Goal: Transaction & Acquisition: Obtain resource

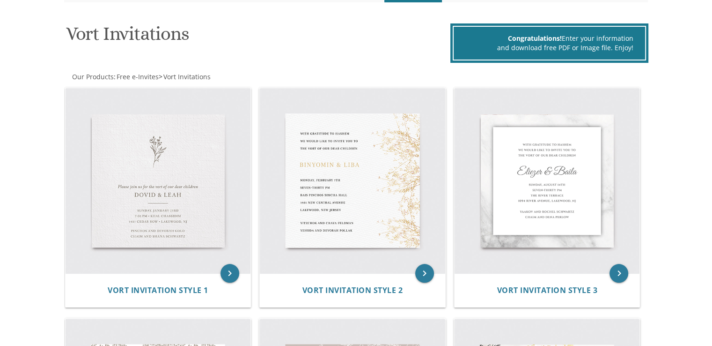
scroll to position [134, 0]
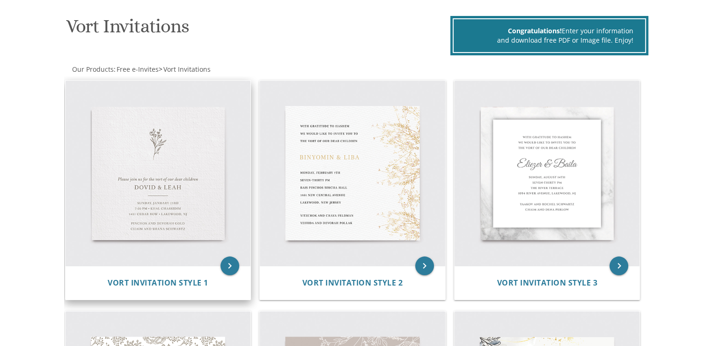
click at [190, 158] on img at bounding box center [158, 173] width 185 height 185
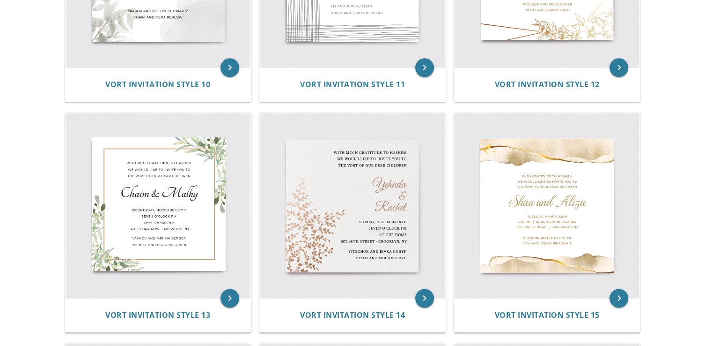
scroll to position [1037, 0]
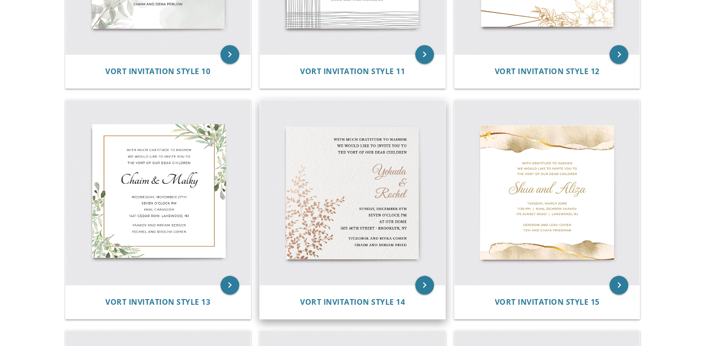
click at [408, 226] on img at bounding box center [352, 192] width 185 height 185
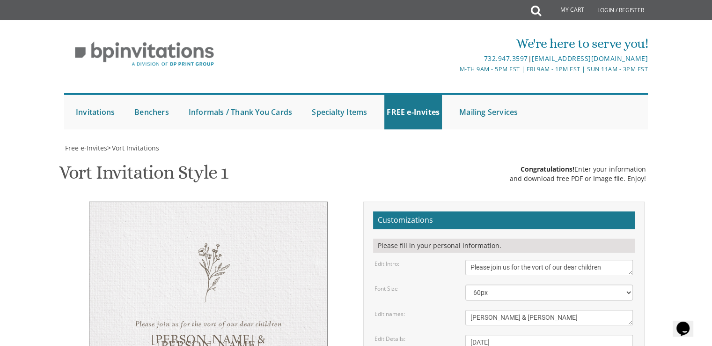
drag, startPoint x: 716, startPoint y: 163, endPoint x: 708, endPoint y: 103, distance: 60.4
click at [708, 103] on div "We're here to serve you! 732.947.3597 | invitations@bpprintgroup.com M-Th 9am -…" at bounding box center [356, 79] width 712 height 109
drag, startPoint x: 712, startPoint y: 141, endPoint x: 680, endPoint y: 85, distance: 64.4
click at [680, 85] on div "We're here to serve you! 732.947.3597 | invitations@bpprintgroup.com M-Th 9am -…" at bounding box center [356, 79] width 712 height 109
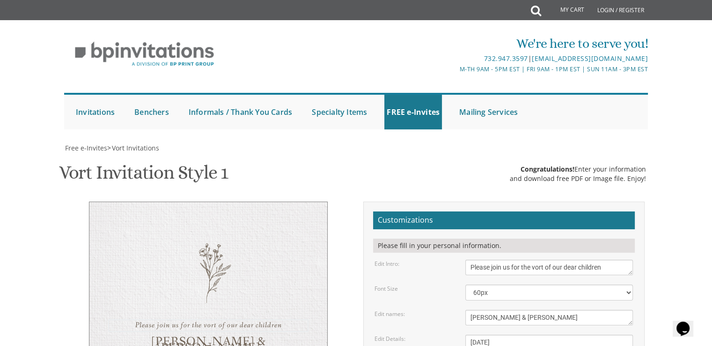
drag, startPoint x: 521, startPoint y: 103, endPoint x: 622, endPoint y: 102, distance: 101.2
click at [622, 259] on textarea "Please join us for the vort of our dear children" at bounding box center [550, 266] width 168 height 15
type textarea "Please join us for our vort"
click at [552, 211] on form "Customizations Please fill in your personal information. Edit Intro: Please joi…" at bounding box center [504, 349] width 262 height 276
drag, startPoint x: 554, startPoint y: 105, endPoint x: 515, endPoint y: 105, distance: 38.9
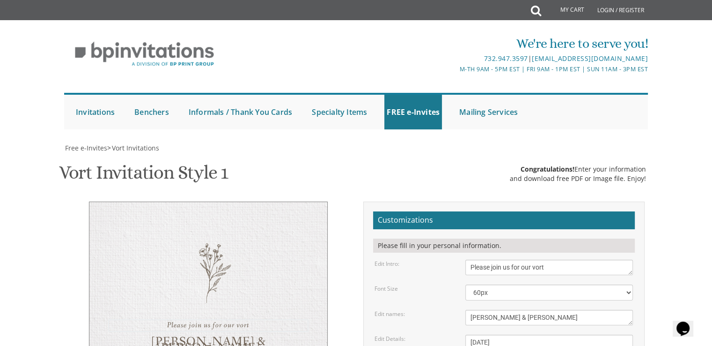
click at [515, 259] on textarea "Please join us for the vort of our dear children" at bounding box center [550, 266] width 168 height 15
click at [499, 310] on textarea "Dovid & Leah" at bounding box center [550, 317] width 168 height 15
drag, startPoint x: 514, startPoint y: 152, endPoint x: 470, endPoint y: 151, distance: 44.5
click at [470, 310] on textarea "Dovid & Leah" at bounding box center [550, 317] width 168 height 15
type textarea "y"
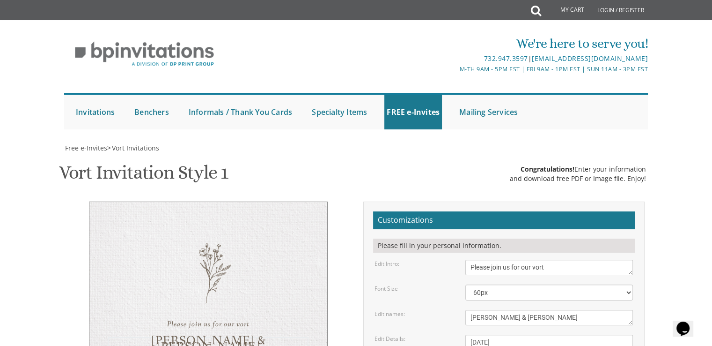
type textarea "Ezra Shamouil-Cohen & Yocheved Klein"
drag, startPoint x: 495, startPoint y: 180, endPoint x: 545, endPoint y: 175, distance: 50.8
click at [545, 334] on textarea "Sunday, January 23rd 7:00 pm • Khal Chassidim 1401 Cedar Row • Lakewood, NJ" at bounding box center [550, 351] width 168 height 35
drag, startPoint x: 472, startPoint y: 189, endPoint x: 491, endPoint y: 187, distance: 19.3
click at [491, 334] on textarea "Sunday, January 23rd 7:00 pm • Khal Chassidim 1401 Cedar Row • Lakewood, NJ" at bounding box center [550, 351] width 168 height 35
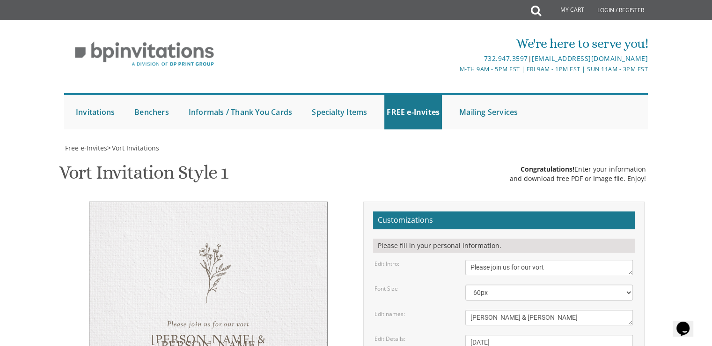
drag, startPoint x: 514, startPoint y: 187, endPoint x: 599, endPoint y: 188, distance: 85.7
click at [599, 334] on textarea "Sunday, January 23rd 7:00 pm • Khal Chassidim 1401 Cedar Row • Lakewood, NJ" at bounding box center [550, 351] width 168 height 35
drag, startPoint x: 517, startPoint y: 198, endPoint x: 453, endPoint y: 198, distance: 63.7
click at [453, 334] on div "Edit Details: Sunday, January 23rd 7:00 pm • Khal Chassidim 1401 Cedar Row • La…" at bounding box center [504, 351] width 273 height 35
type textarea "Sunday, September 7th 2 pm - 5 pm • YBH of Passaic 270 Passaic Ave • Lakewood, …"
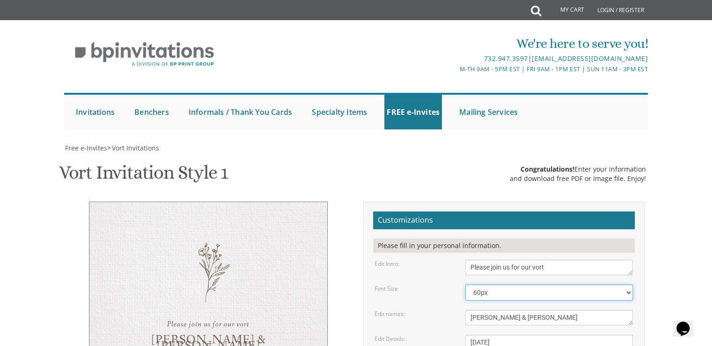
click at [581, 284] on select "40px 50px 60px 70px 80px" at bounding box center [550, 292] width 168 height 16
click at [466, 284] on select "40px 50px 60px 70px 80px" at bounding box center [550, 292] width 168 height 16
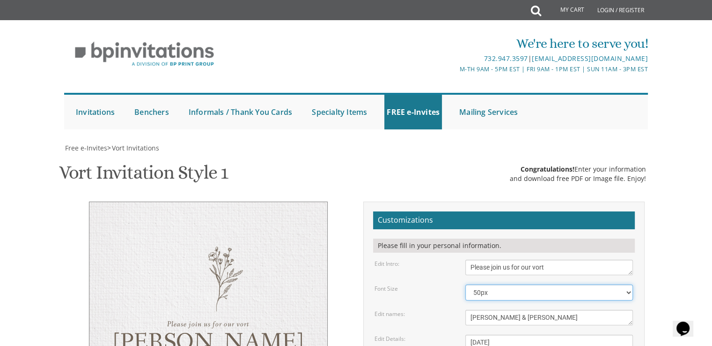
click at [553, 284] on select "40px 50px 60px 70px 80px" at bounding box center [550, 292] width 168 height 16
click at [466, 284] on select "40px 50px 60px 70px 80px" at bounding box center [550, 292] width 168 height 16
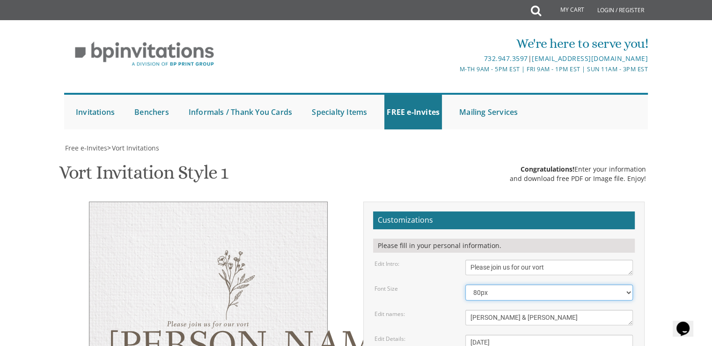
click at [544, 284] on select "40px 50px 60px 70px 80px" at bounding box center [550, 292] width 168 height 16
click at [466, 284] on select "40px 50px 60px 70px 80px" at bounding box center [550, 292] width 168 height 16
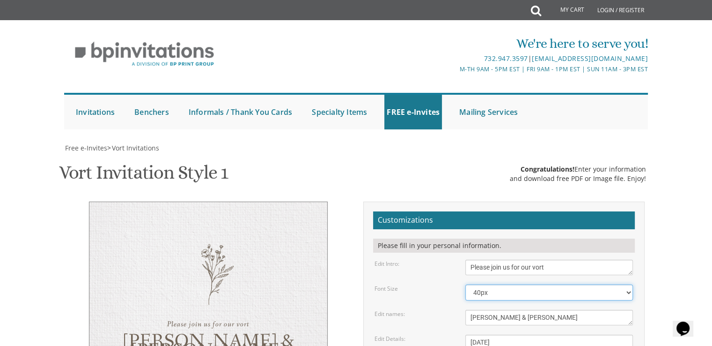
click at [532, 284] on select "40px 50px 60px 70px 80px" at bounding box center [550, 292] width 168 height 16
select select "60px"
click at [466, 284] on select "40px 50px 60px 70px 80px" at bounding box center [550, 292] width 168 height 16
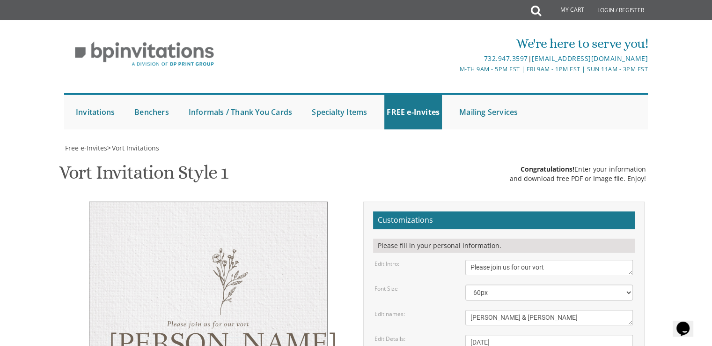
drag, startPoint x: 485, startPoint y: 153, endPoint x: 537, endPoint y: 156, distance: 51.6
click at [537, 310] on textarea "Dovid & Leah" at bounding box center [550, 317] width 168 height 15
click at [525, 310] on textarea "Dovid & Leah" at bounding box center [550, 317] width 168 height 15
type textarea "Ezra & Yocheved"
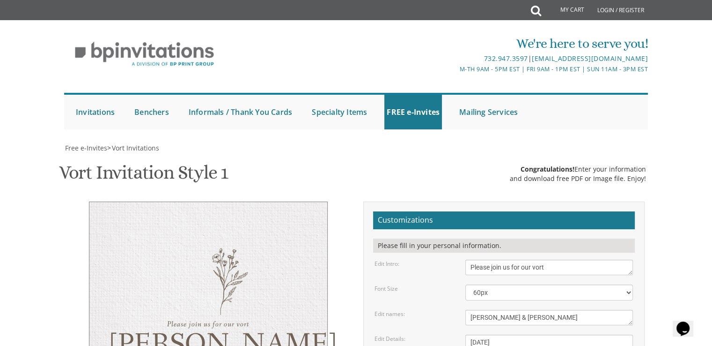
click at [572, 334] on textarea "Sunday, January 23rd 7:00 pm • Khal Chassidim 1401 Cedar Row • Lakewood, NJ" at bounding box center [550, 351] width 168 height 35
click at [541, 284] on select "40px 50px 60px 70px 80px" at bounding box center [550, 292] width 168 height 16
select select "40px"
click at [466, 284] on select "40px 50px 60px 70px 80px" at bounding box center [550, 292] width 168 height 16
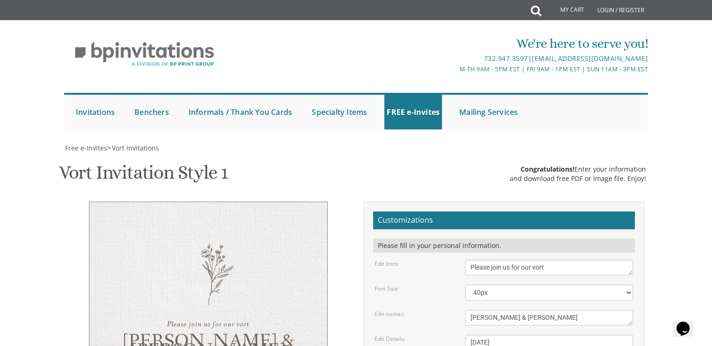
click at [522, 334] on textarea "Sunday, January 23rd 7:00 pm • Khal Chassidim 1401 Cedar Row • Lakewood, NJ" at bounding box center [550, 351] width 168 height 35
type textarea "Sunday, September 7th 2 pm - 5 pm • YBH of Passaic 270 Passaic Ave • Passaic, NJ"
drag, startPoint x: 549, startPoint y: 220, endPoint x: 466, endPoint y: 220, distance: 82.9
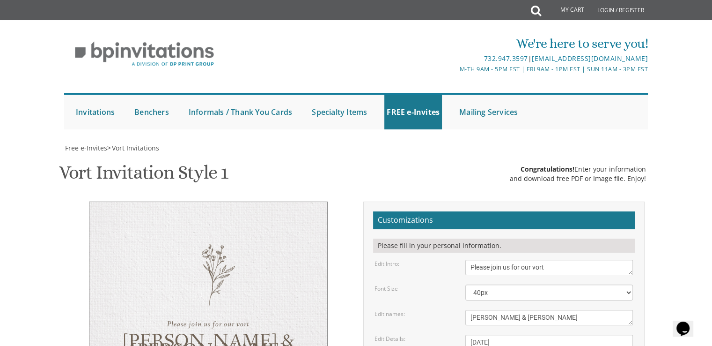
drag, startPoint x: 467, startPoint y: 233, endPoint x: 554, endPoint y: 229, distance: 87.2
type textarea "Shamouil-Cohen David & Miriam Klein"
click at [573, 334] on textarea "Sunday, January 23rd 7:00 pm • Khal Chassidim 1401 Cedar Row • Lakewood, NJ" at bounding box center [550, 351] width 168 height 35
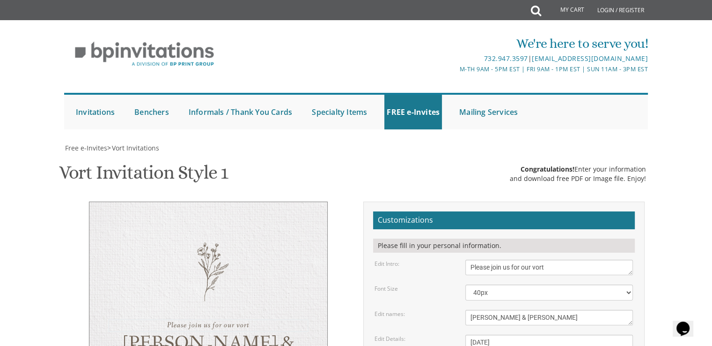
click at [512, 259] on textarea "Please join us for the vort of our dear children" at bounding box center [550, 266] width 168 height 15
type textarea "Please join us in the simcha of our vort"
click at [583, 334] on textarea "Sunday, January 23rd 7:00 pm • Khal Chassidim 1401 Cedar Row • Lakewood, NJ" at bounding box center [550, 351] width 168 height 35
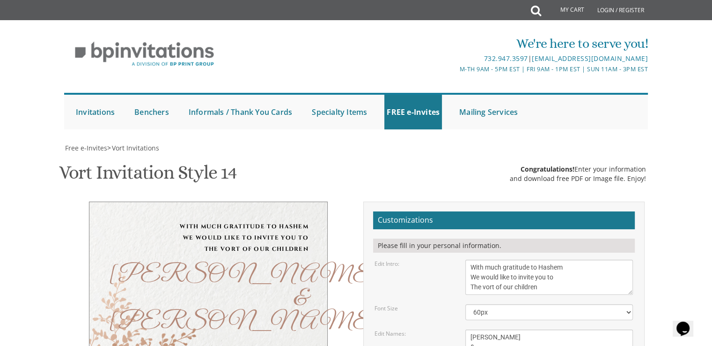
scroll to position [116, 0]
drag, startPoint x: 468, startPoint y: 169, endPoint x: 558, endPoint y: 173, distance: 89.6
click at [558, 259] on textarea "With much gratitude to Hashem We would like to invite you to The vort of our ch…" at bounding box center [550, 276] width 168 height 35
click at [470, 259] on textarea "With much gratitude to Hashem We would like to invite you to The vort of our ch…" at bounding box center [550, 276] width 168 height 35
click at [505, 259] on textarea "With much gratitude to Hashem We would like to invite you to The vort of our ch…" at bounding box center [550, 276] width 168 height 35
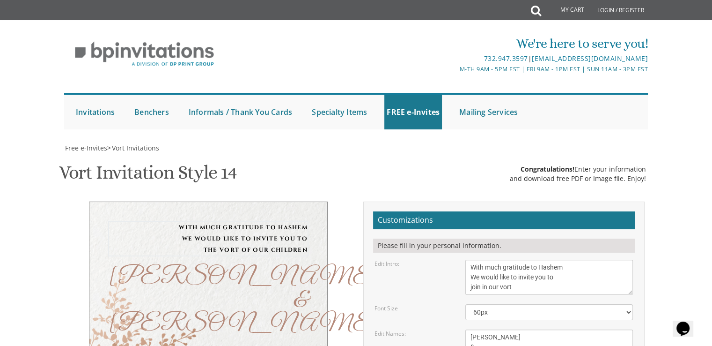
type textarea "With much gratitude to Hashem We would like to invite you to join in our vort"
drag, startPoint x: 500, startPoint y: 221, endPoint x: 463, endPoint y: 221, distance: 37.5
click at [463, 329] on div "Yehuda & Rochel" at bounding box center [549, 346] width 182 height 35
drag, startPoint x: 493, startPoint y: 240, endPoint x: 457, endPoint y: 240, distance: 35.6
click at [457, 329] on div "Edit Names: Yehuda & Rochel" at bounding box center [504, 346] width 273 height 35
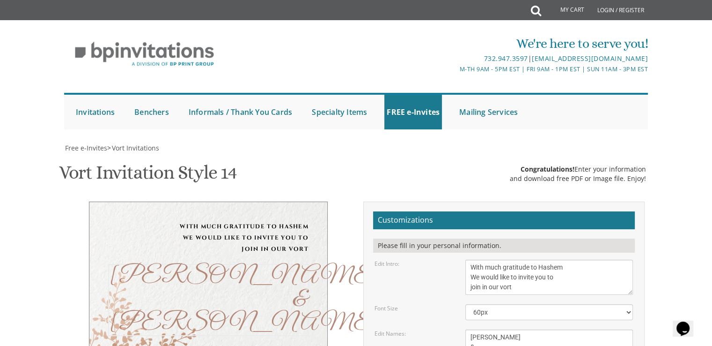
type textarea "Ezra & Yocheved"
drag, startPoint x: 496, startPoint y: 266, endPoint x: 558, endPoint y: 261, distance: 62.5
drag, startPoint x: 523, startPoint y: 276, endPoint x: 427, endPoint y: 278, distance: 96.0
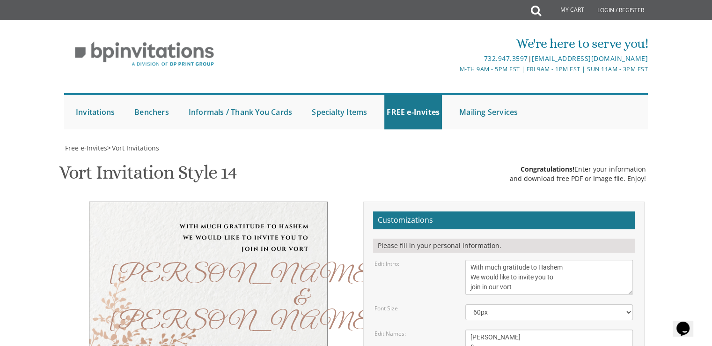
drag, startPoint x: 510, startPoint y: 285, endPoint x: 458, endPoint y: 287, distance: 51.6
drag, startPoint x: 471, startPoint y: 296, endPoint x: 517, endPoint y: 296, distance: 45.9
drag, startPoint x: 526, startPoint y: 296, endPoint x: 571, endPoint y: 296, distance: 45.4
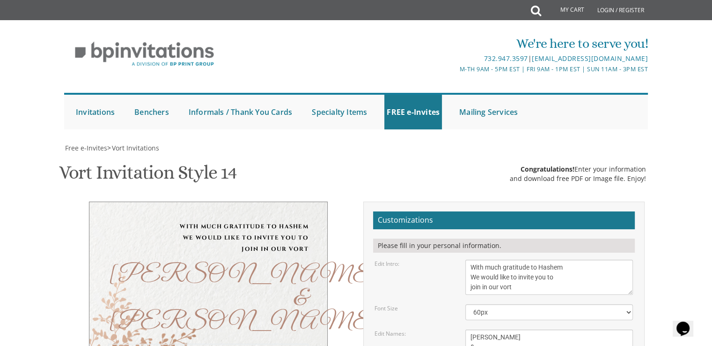
type textarea "Sunday, September 7th 2 pm - 5 pm YBH of Passaic 270 Passaic Ave • Passaic, NJ"
drag, startPoint x: 525, startPoint y: 318, endPoint x: 458, endPoint y: 313, distance: 66.7
drag, startPoint x: 468, startPoint y: 330, endPoint x: 545, endPoint y: 327, distance: 76.4
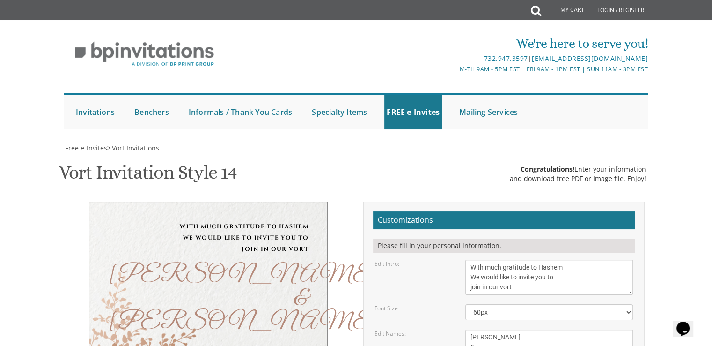
type textarea "Shamouil-Cohen David and Miriam Klein"
drag, startPoint x: 483, startPoint y: 156, endPoint x: 519, endPoint y: 160, distance: 36.7
click at [519, 259] on textarea "With much gratitude to Hashem We would like to invite you to The vort of our ch…" at bounding box center [550, 276] width 168 height 35
click at [491, 259] on textarea "With much gratitude to Hashem We would like to invite you to The vort of our ch…" at bounding box center [550, 276] width 168 height 35
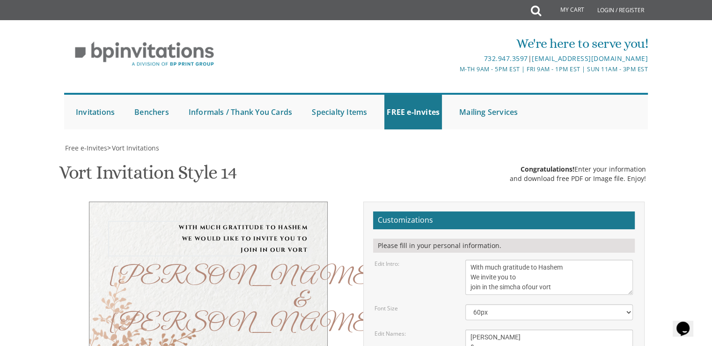
drag, startPoint x: 485, startPoint y: 171, endPoint x: 466, endPoint y: 168, distance: 18.9
click at [466, 259] on textarea "With much gratitude to Hashem We would like to invite you to The vort of our ch…" at bounding box center [550, 276] width 168 height 35
click at [481, 259] on textarea "With much gratitude to Hashem We would like to invite you to The vort of our ch…" at bounding box center [550, 276] width 168 height 35
drag, startPoint x: 483, startPoint y: 170, endPoint x: 463, endPoint y: 168, distance: 20.8
click at [463, 259] on div "With much gratitude to Hashem We would like to invite you to The vort of our ch…" at bounding box center [549, 276] width 182 height 35
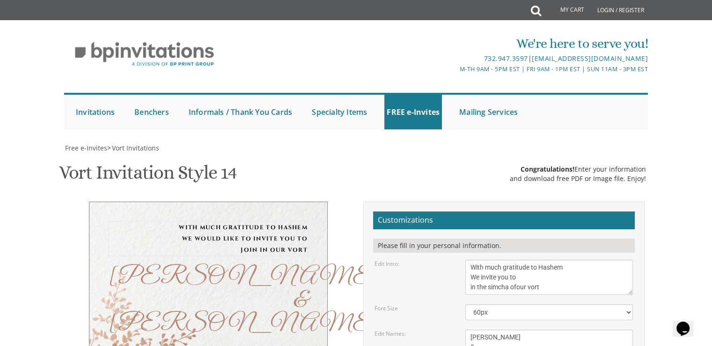
click at [521, 259] on textarea "With much gratitude to Hashem We would like to invite you to The vort of our ch…" at bounding box center [550, 276] width 168 height 35
paste textarea "join"
click at [515, 259] on textarea "With much gratitude to Hashem We would like to invite you to The vort of our ch…" at bounding box center [550, 276] width 168 height 35
type textarea "With much gratitude to Hashem We invite you to join in the simcha of our vort"
click at [552, 329] on textarea "Yehuda & Rochel" at bounding box center [550, 346] width 168 height 35
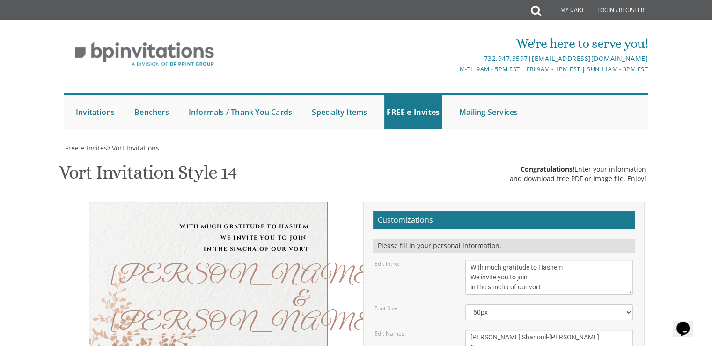
click at [497, 329] on textarea "Yehuda & Rochel" at bounding box center [550, 346] width 168 height 35
click at [513, 329] on textarea "Yehuda & Rochel" at bounding box center [550, 346] width 168 height 35
type textarea "Ezra Shamouil-Cohen & Yocheved Klein"
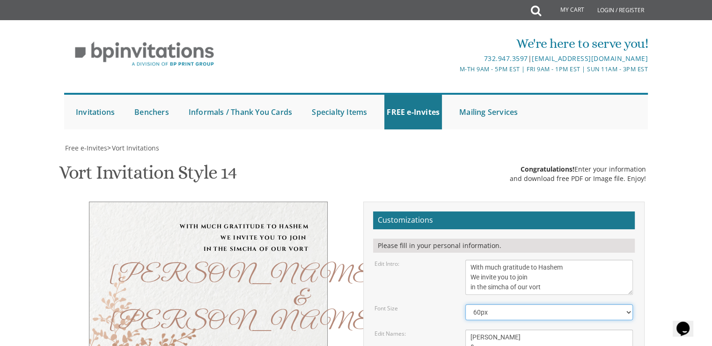
click at [547, 304] on select "40px 50px 60px 70px 80px" at bounding box center [550, 312] width 168 height 16
click at [466, 304] on select "40px 50px 60px 70px 80px" at bounding box center [550, 312] width 168 height 16
click at [422, 329] on div "Edit Names:" at bounding box center [413, 333] width 91 height 8
click at [509, 304] on select "40px 50px 60px 70px 80px" at bounding box center [550, 312] width 168 height 16
select select "40px"
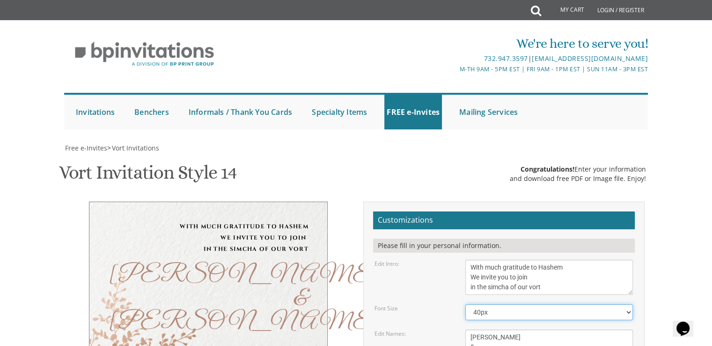
click at [466, 304] on select "40px 50px 60px 70px 80px" at bounding box center [550, 312] width 168 height 16
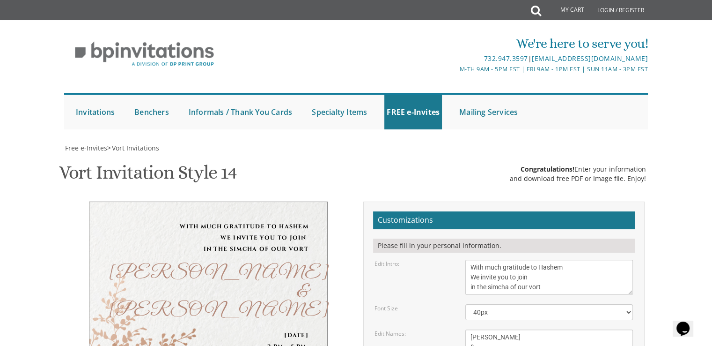
type input "bryndeeklein@gmail.com"
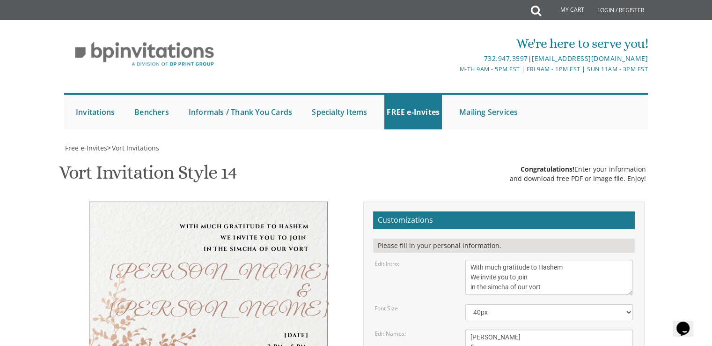
scroll to position [0, 0]
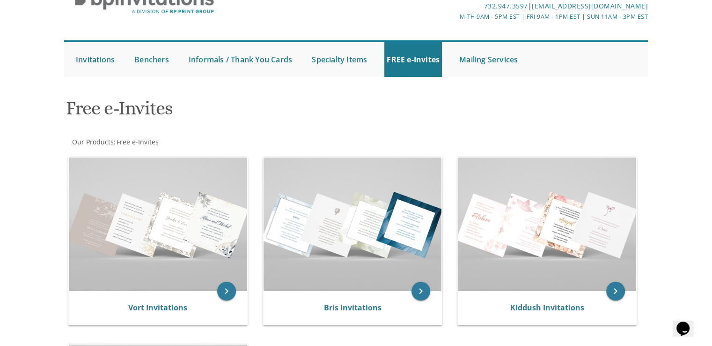
scroll to position [57, 0]
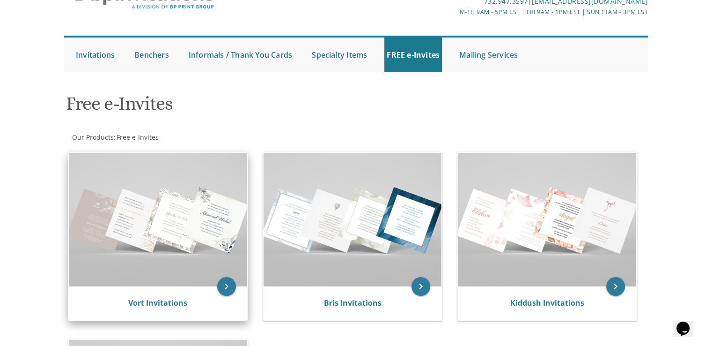
click at [148, 215] on img at bounding box center [158, 219] width 178 height 133
click at [181, 269] on img at bounding box center [158, 219] width 178 height 133
click at [229, 285] on icon "keyboard_arrow_right" at bounding box center [226, 286] width 19 height 19
